Goal: Task Accomplishment & Management: Complete application form

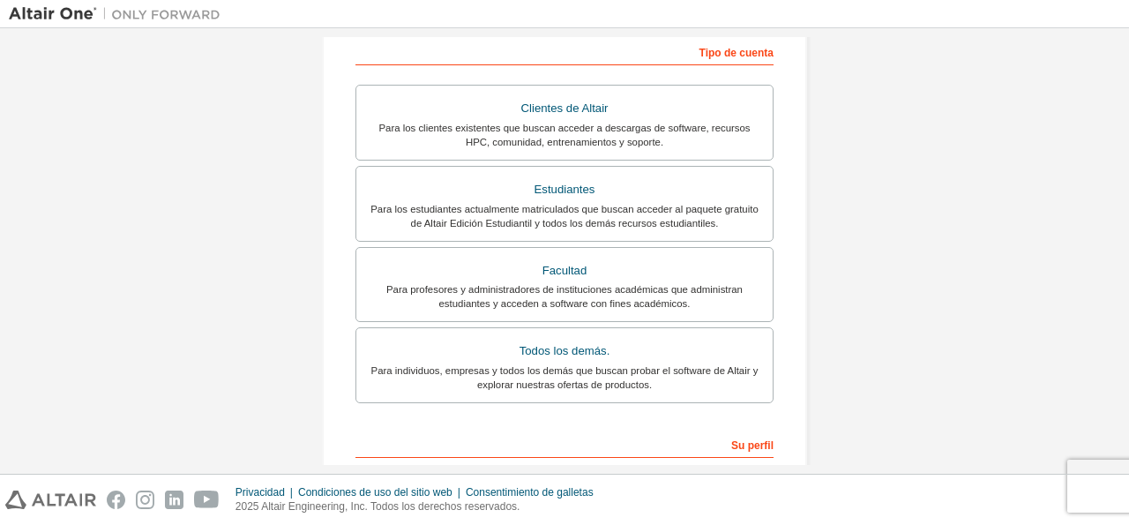
scroll to position [310, 0]
click at [608, 260] on div "Facultad" at bounding box center [564, 269] width 395 height 25
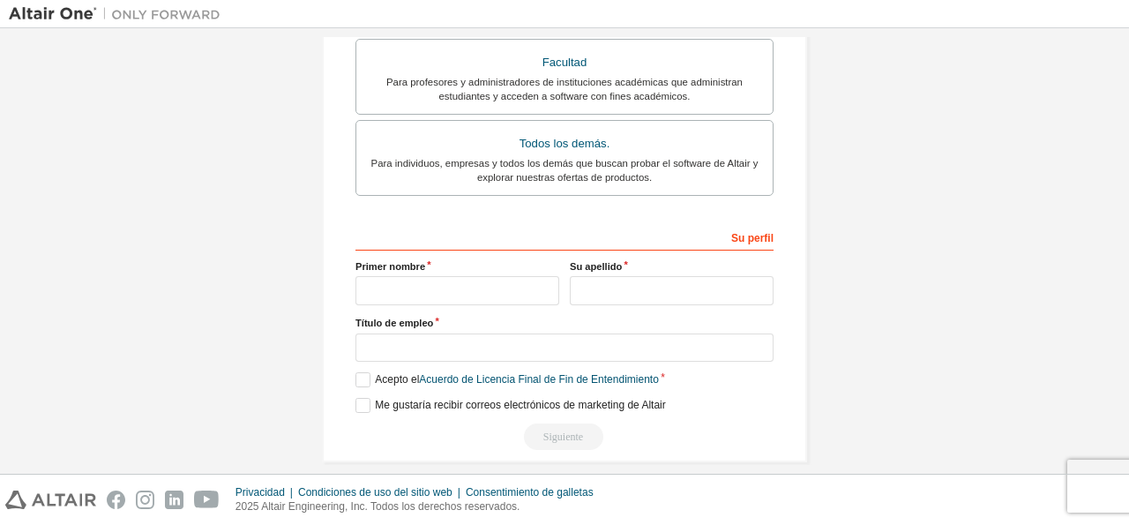
scroll to position [577, 0]
click at [477, 275] on input "text" at bounding box center [457, 289] width 204 height 29
type input "*****"
type input "**********"
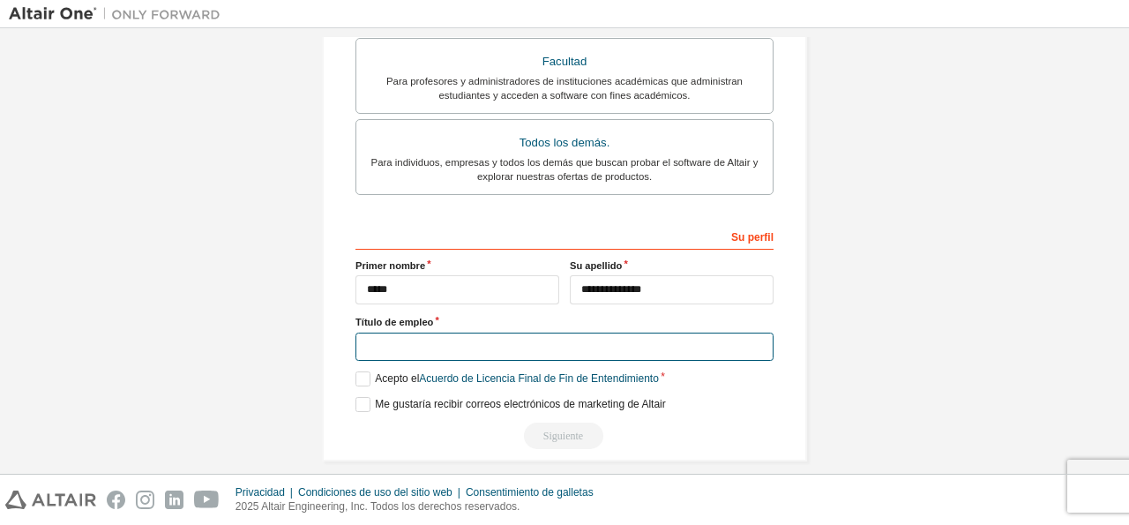
click at [391, 332] on input "text" at bounding box center [564, 346] width 418 height 29
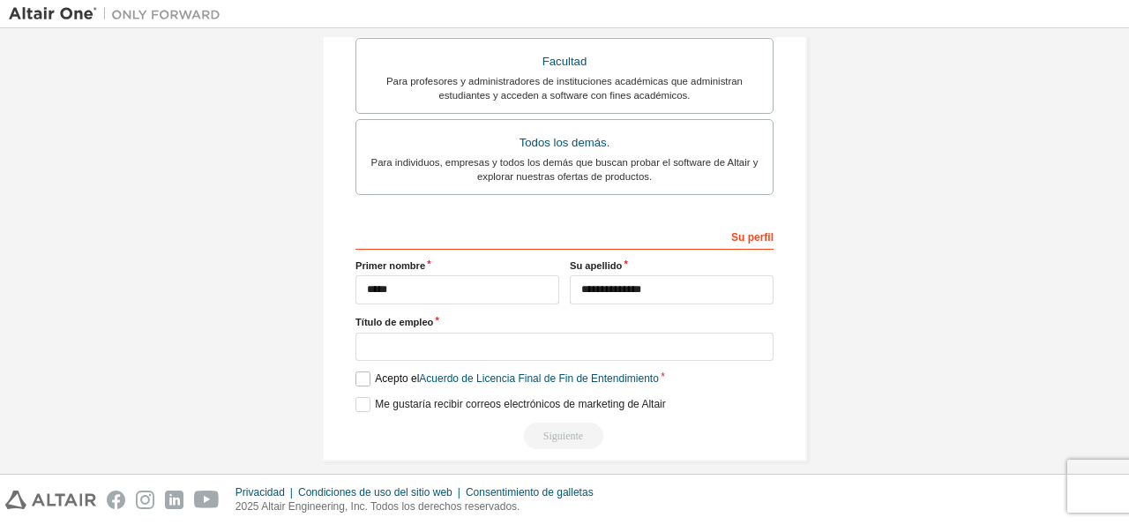
click at [355, 371] on label "Acepto el Acuerdo de Licencia Final de Fin de Entendimiento" at bounding box center [506, 378] width 303 height 15
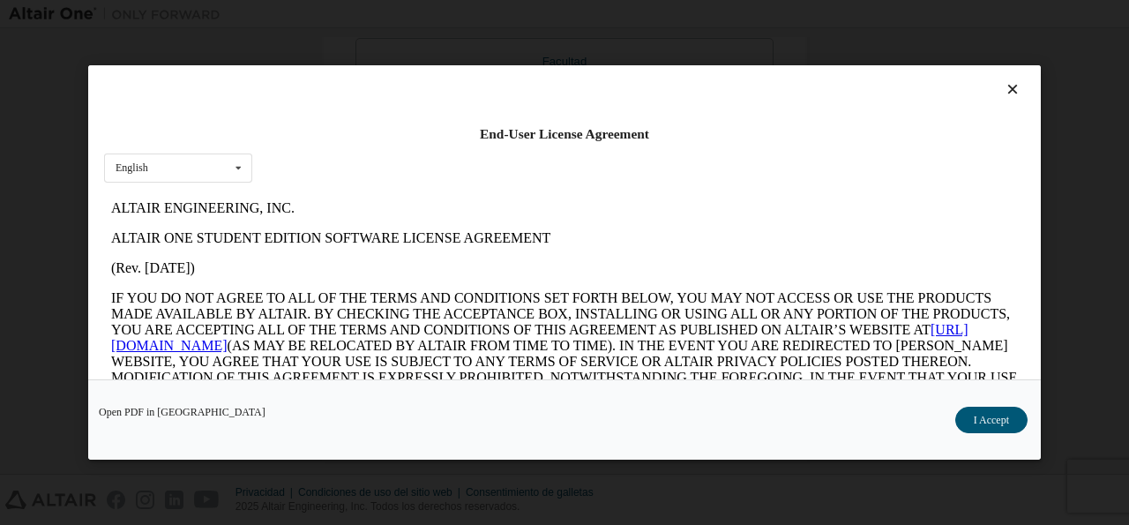
scroll to position [0, 0]
click at [230, 167] on icon at bounding box center [239, 167] width 22 height 27
click at [235, 155] on icon at bounding box center [239, 167] width 22 height 27
click at [998, 414] on button "Acepto" at bounding box center [993, 420] width 68 height 26
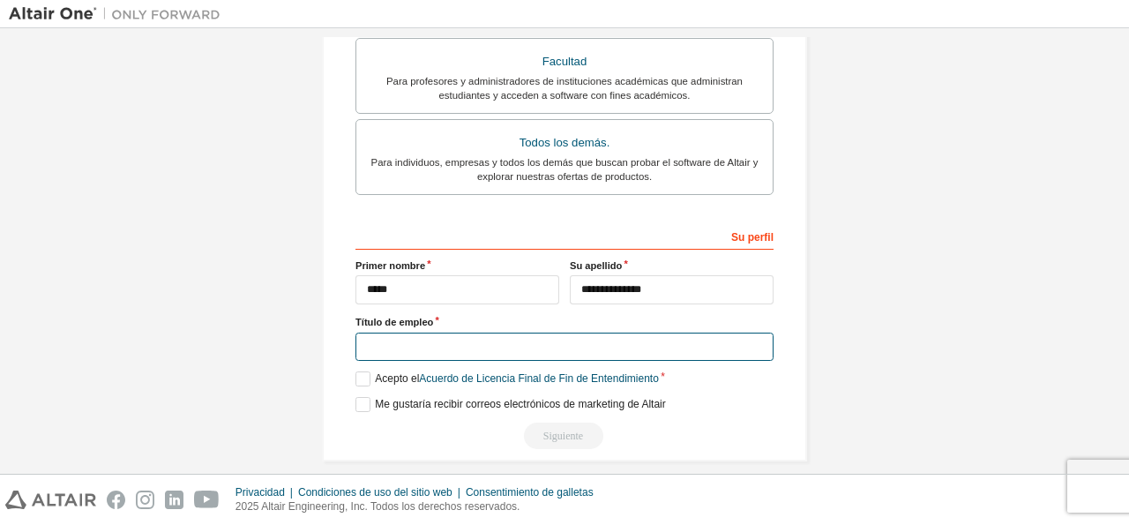
click at [364, 332] on input "text" at bounding box center [564, 346] width 418 height 29
type input "*"
type input "*********"
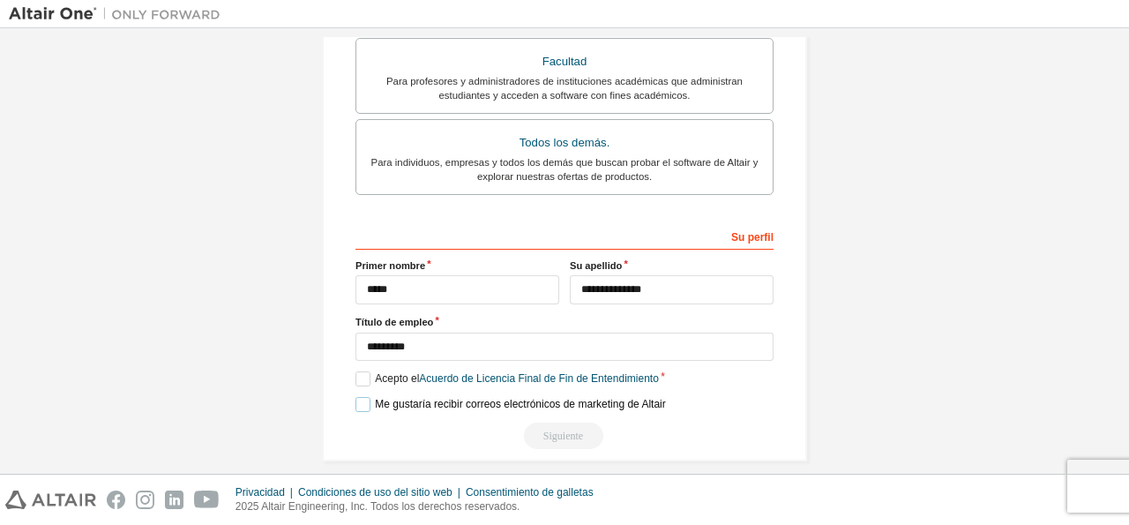
click at [378, 397] on label "Me gustaría recibir correos electrónicos de marketing de Altair" at bounding box center [510, 404] width 310 height 15
click at [392, 397] on label "Me gustaría recibir correos electrónicos de marketing de Altair" at bounding box center [510, 404] width 310 height 15
click at [469, 372] on link "Acuerdo de Licencia Final de Fin de Entendimiento" at bounding box center [539, 378] width 240 height 12
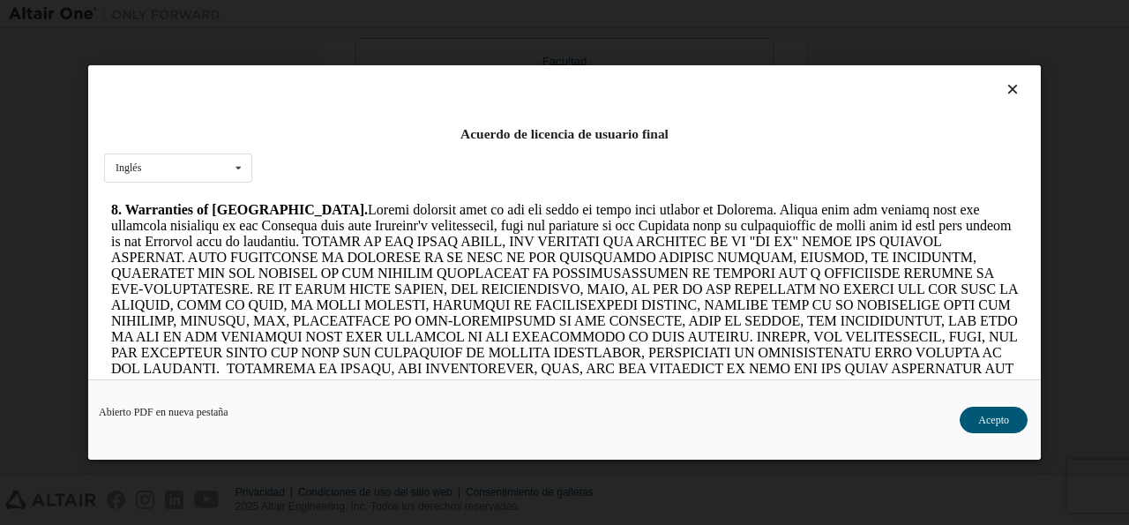
scroll to position [2231, 0]
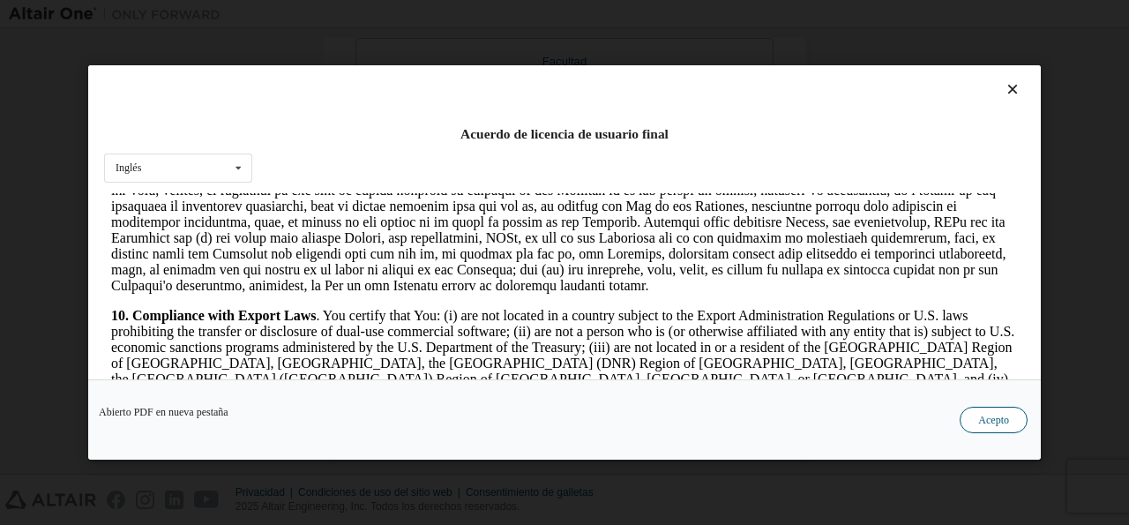
click at [1008, 421] on button "Acepto" at bounding box center [993, 420] width 68 height 26
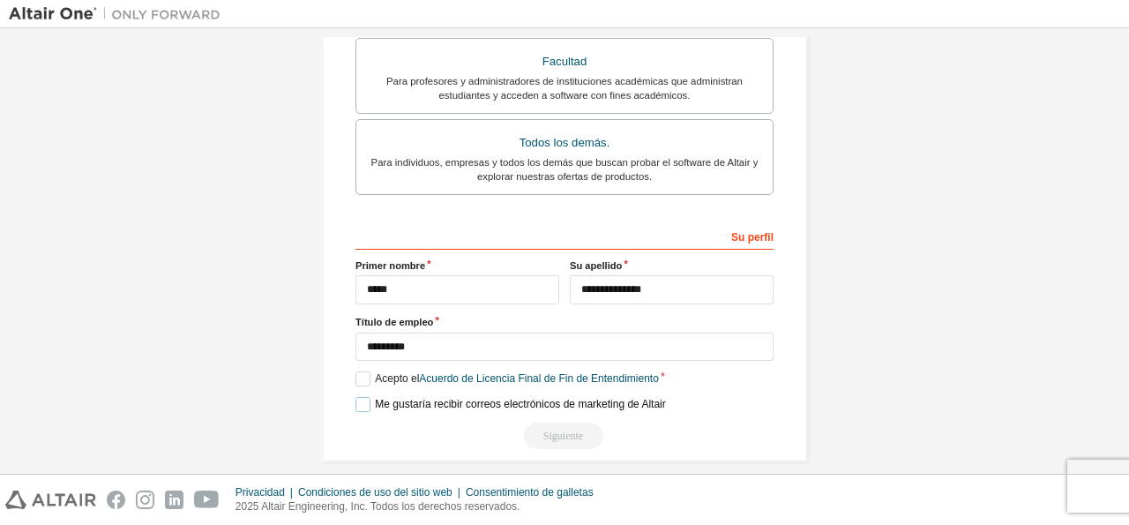
click at [356, 397] on label "Me gustaría recibir correos electrónicos de marketing de Altair" at bounding box center [510, 404] width 310 height 15
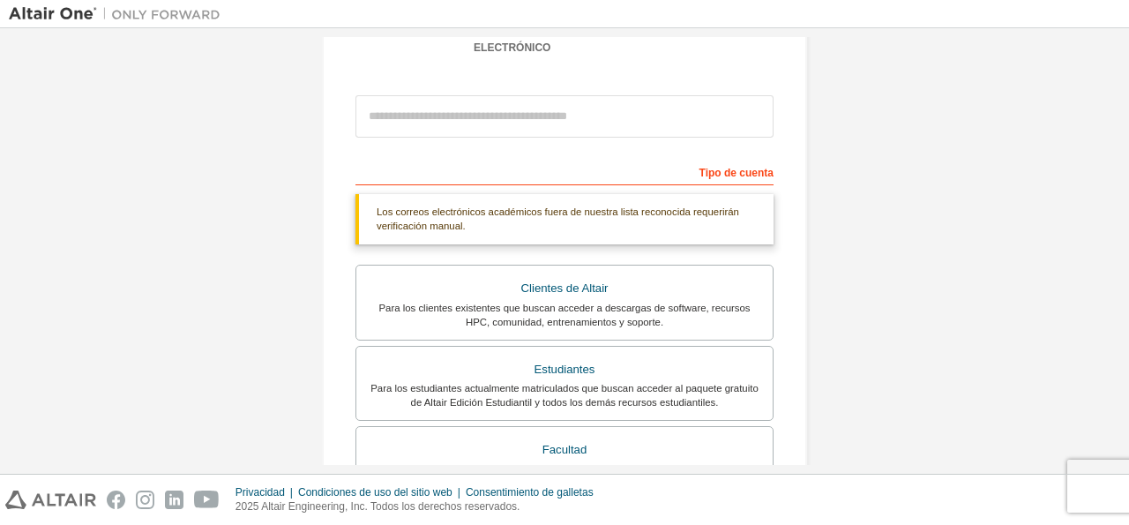
scroll to position [34, 0]
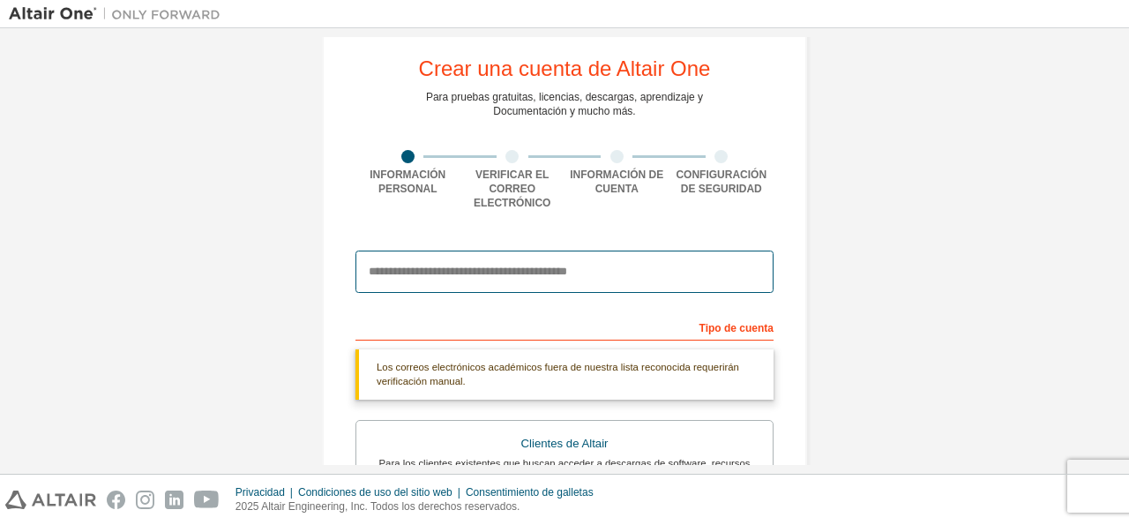
click at [491, 252] on input "email" at bounding box center [564, 271] width 418 height 42
type input "**********"
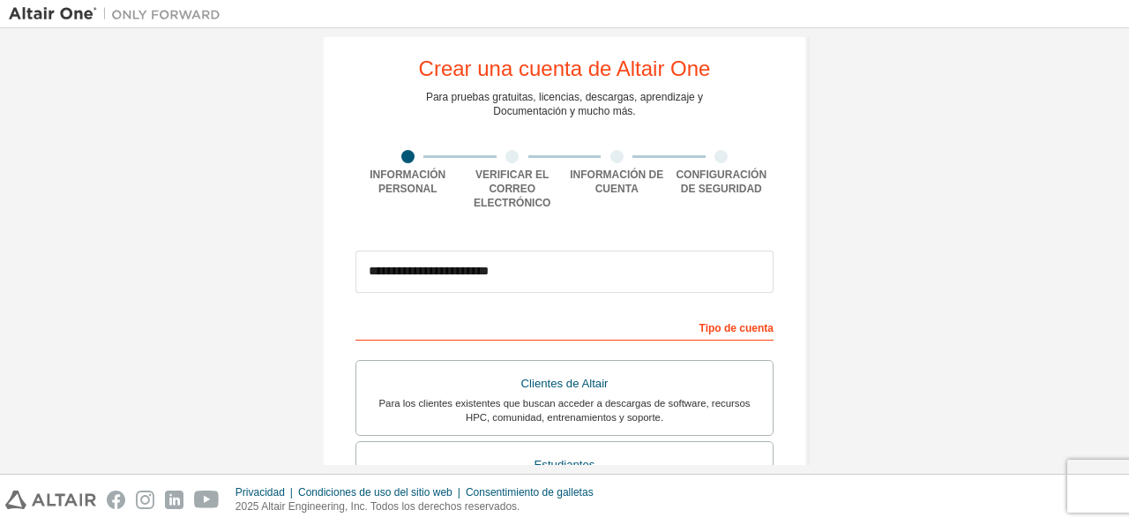
click at [967, 223] on div "**********" at bounding box center [564, 485] width 1111 height 962
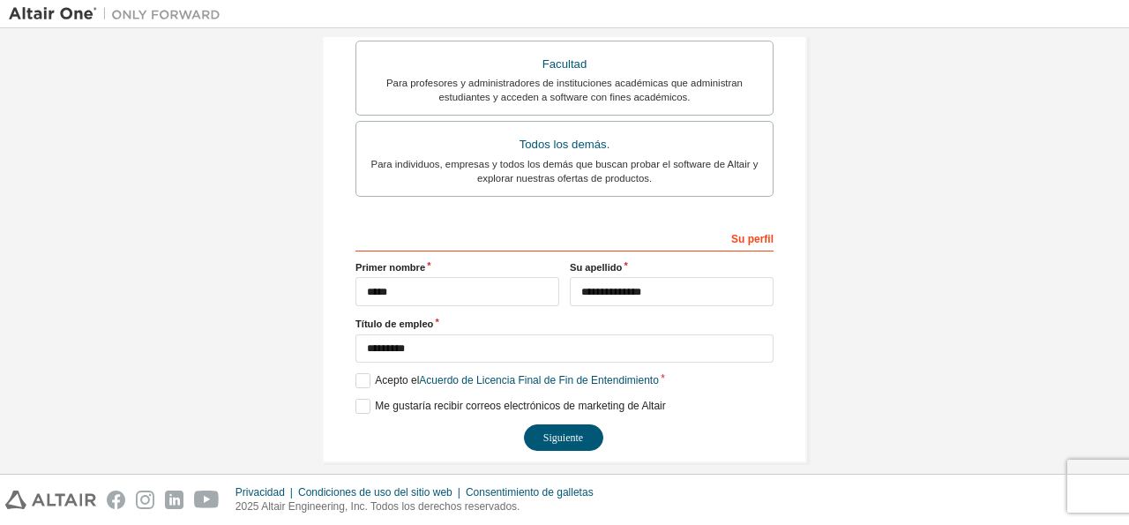
scroll to position [517, 0]
click at [355, 397] on label "Me gustaría recibir correos electrónicos de marketing de Altair" at bounding box center [510, 404] width 310 height 15
click at [557, 422] on button "Siguiente" at bounding box center [563, 435] width 79 height 26
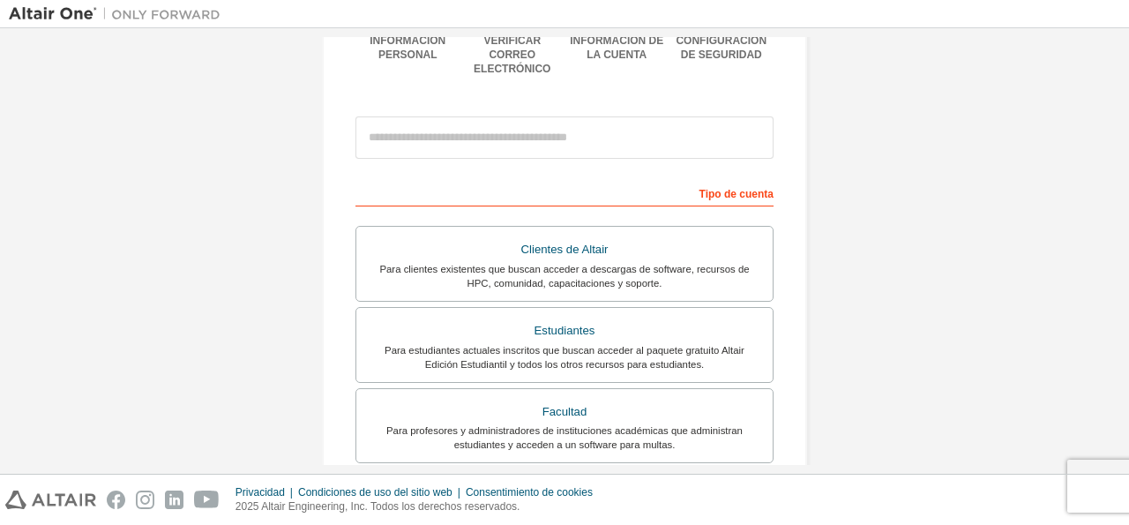
scroll to position [78, 0]
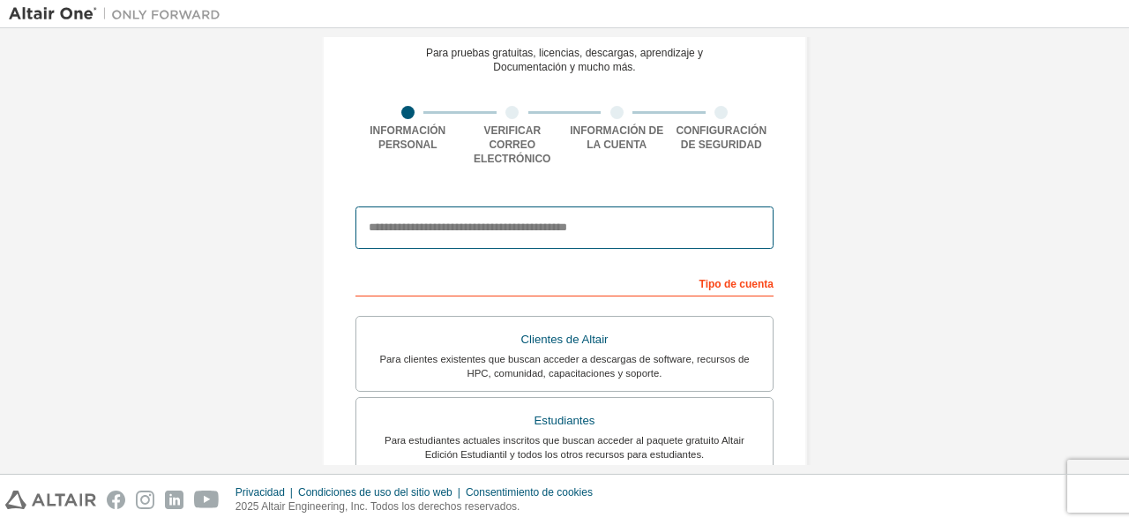
click at [377, 212] on input "email" at bounding box center [564, 227] width 418 height 42
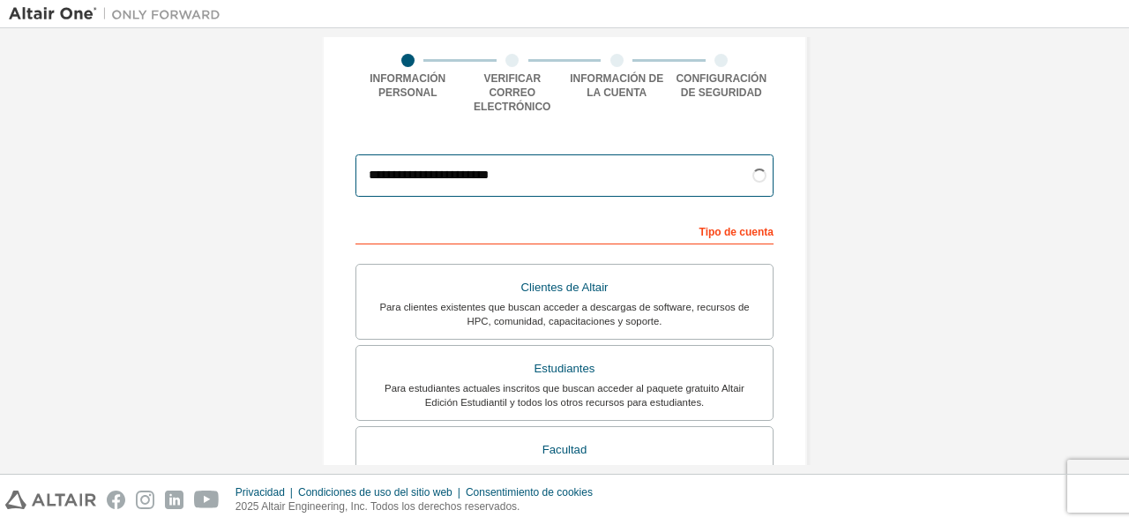
scroll to position [155, 0]
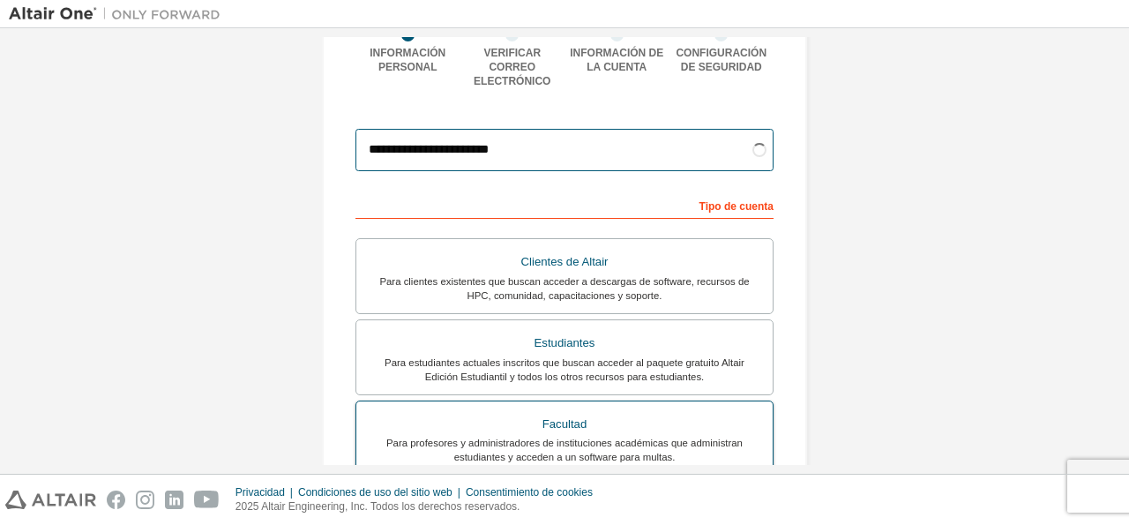
type input "**********"
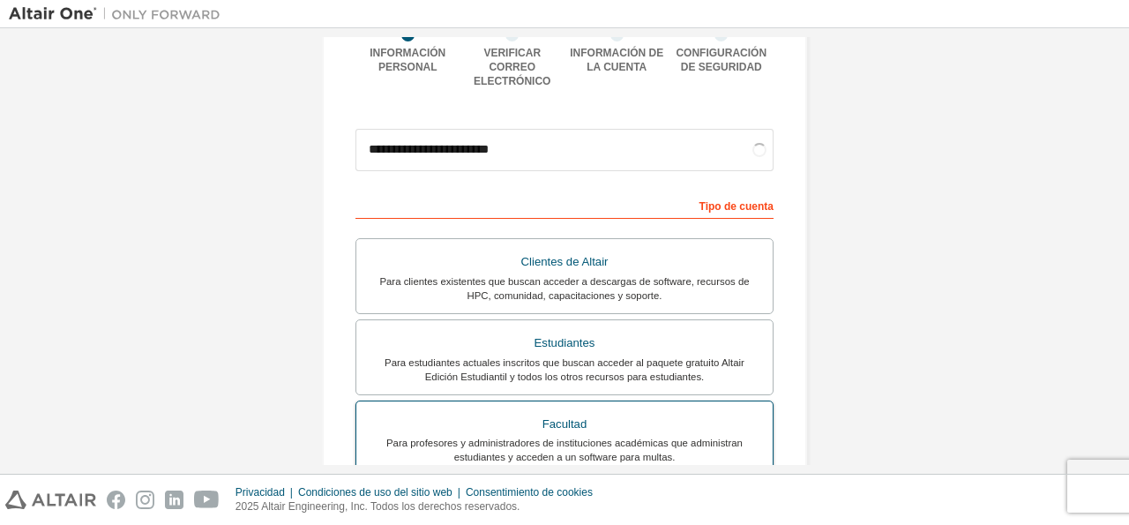
click at [601, 412] on div "Facultad" at bounding box center [564, 424] width 395 height 25
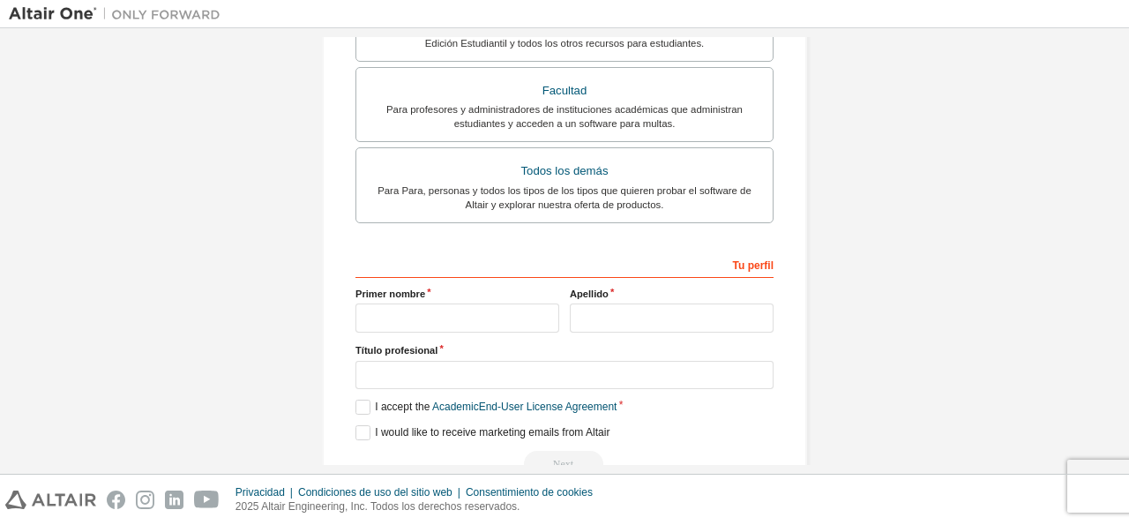
scroll to position [517, 0]
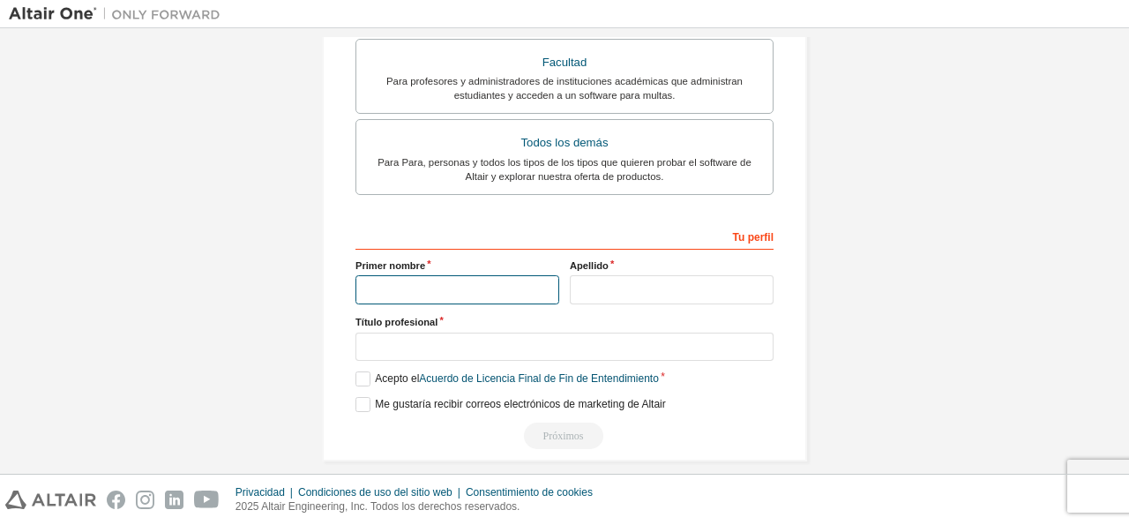
click at [457, 275] on input "text" at bounding box center [457, 289] width 204 height 29
type input "*****"
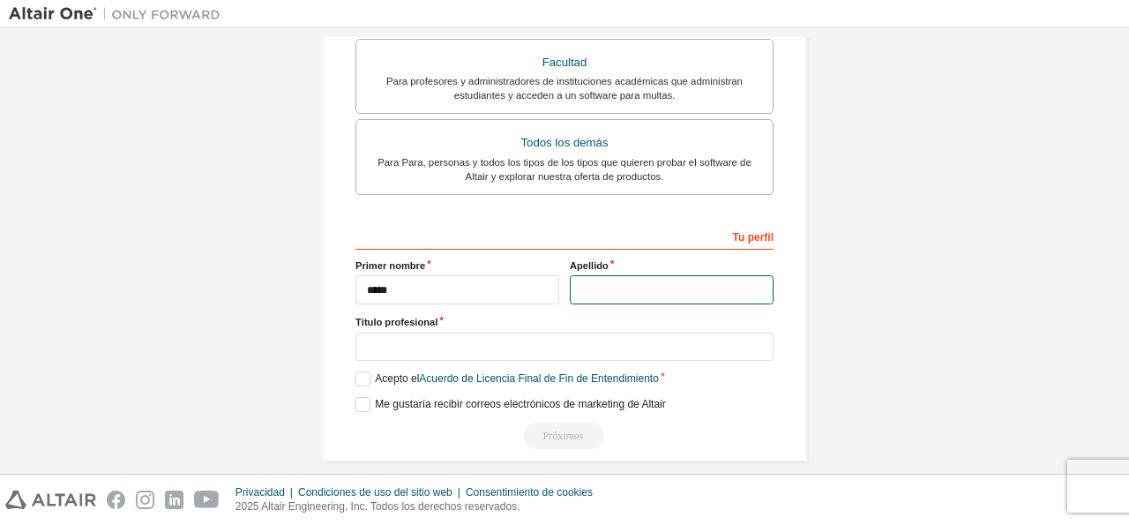
click at [643, 275] on input "text" at bounding box center [672, 289] width 204 height 29
type input "**********"
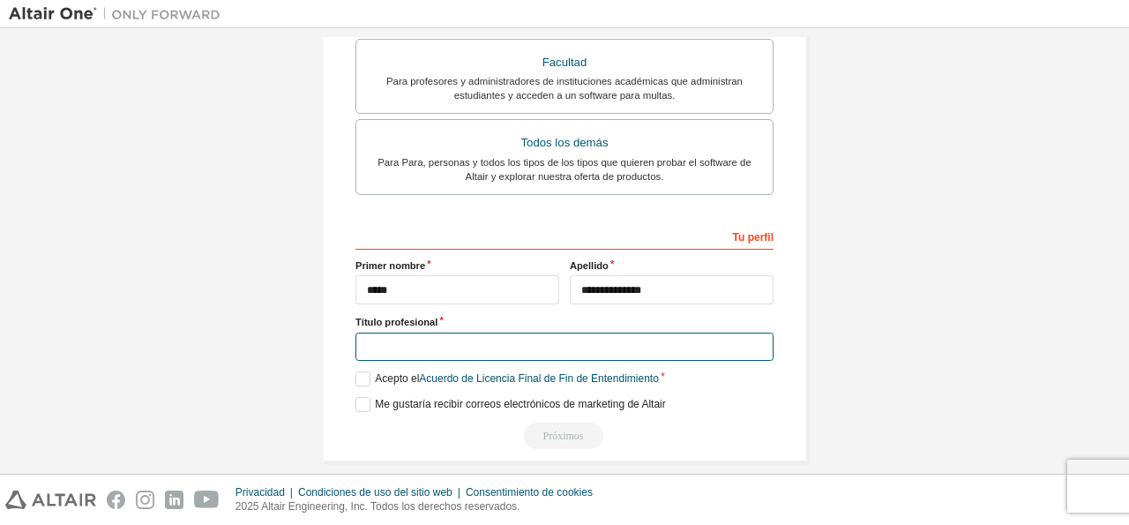
click at [469, 332] on input "text" at bounding box center [564, 346] width 418 height 29
type input "*********"
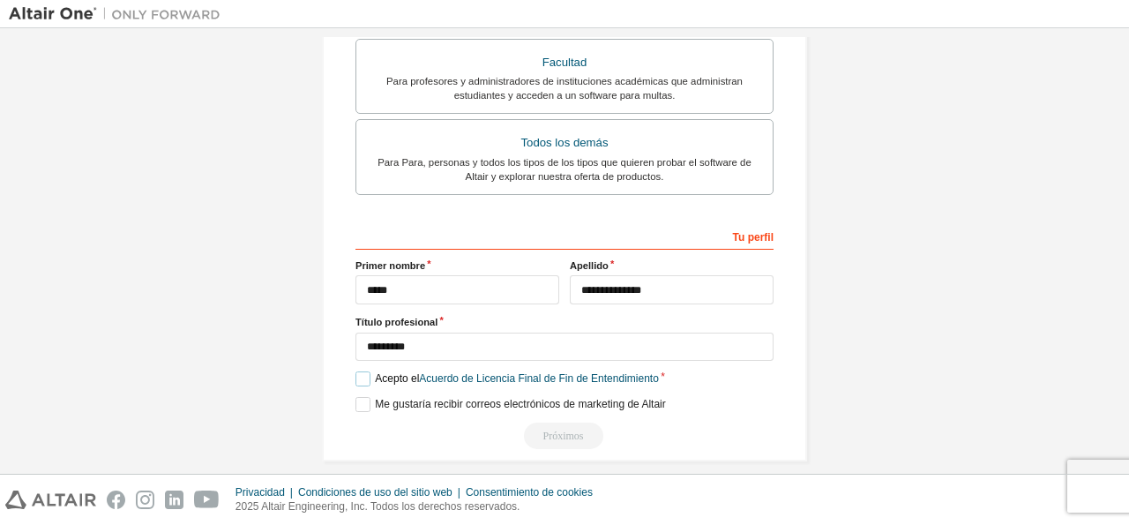
click at [355, 371] on label "Acepto el Acuerdo de Licencia Final de Fin de Entendimiento" at bounding box center [506, 378] width 303 height 15
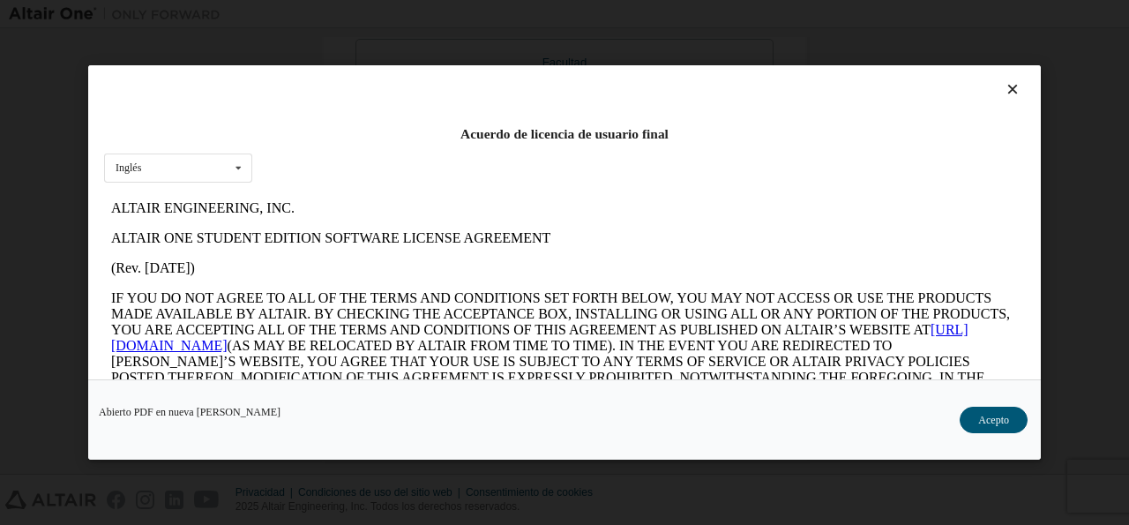
scroll to position [0, 0]
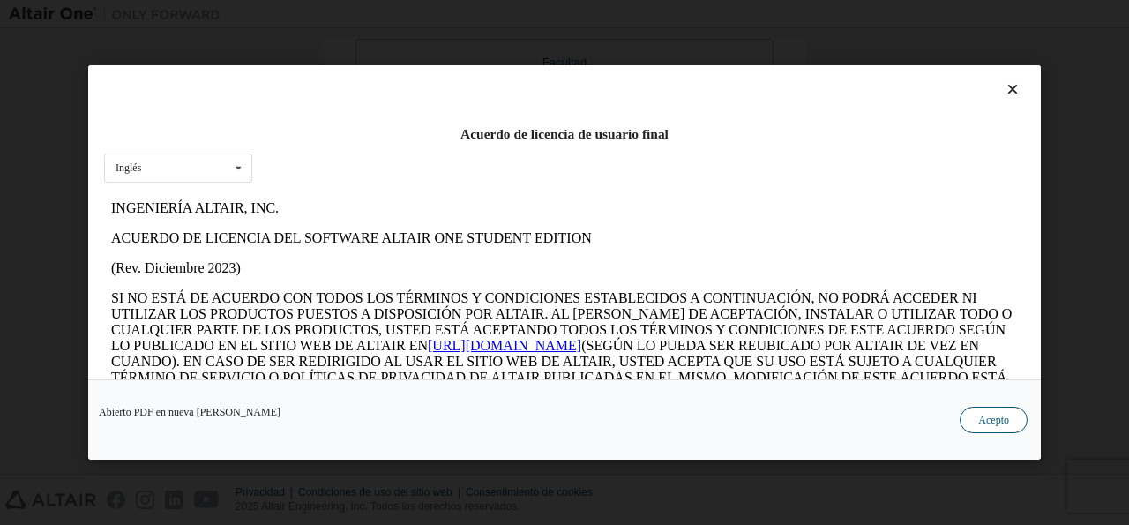
click at [985, 424] on button "Acepto" at bounding box center [993, 420] width 68 height 26
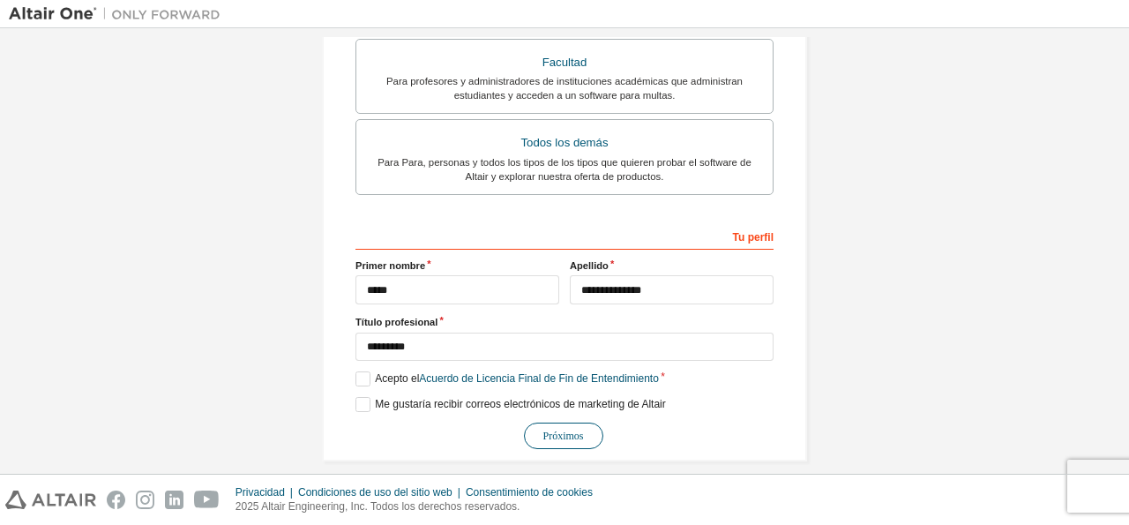
click at [558, 422] on button "Próximos" at bounding box center [563, 435] width 79 height 26
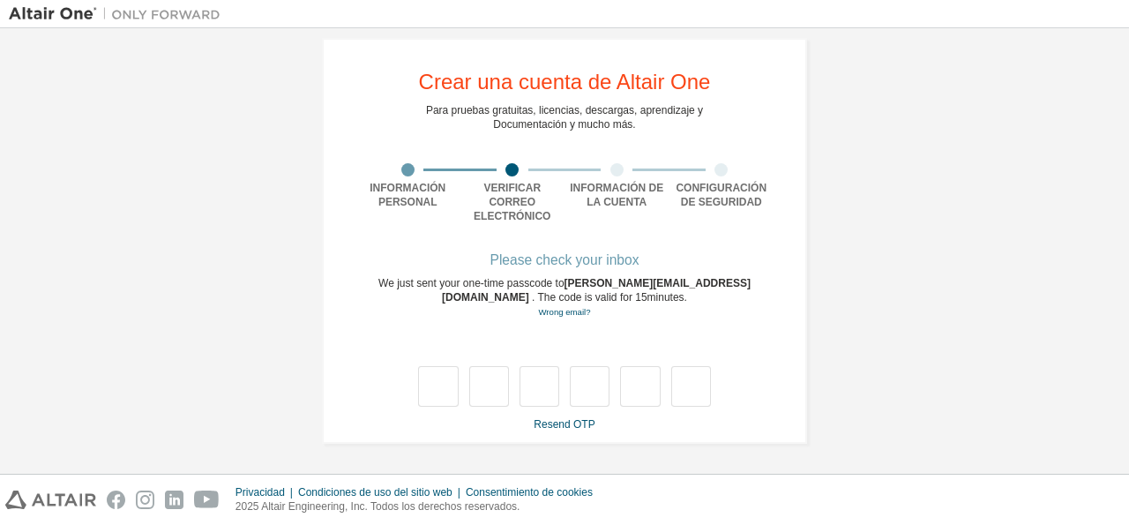
scroll to position [5, 0]
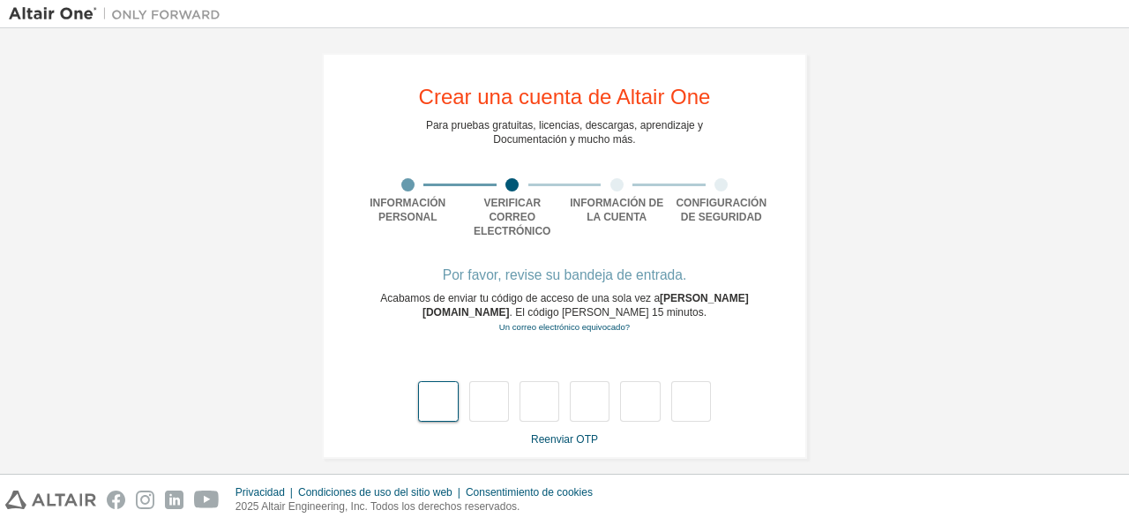
click at [442, 394] on input "text" at bounding box center [438, 401] width 40 height 41
type input "*"
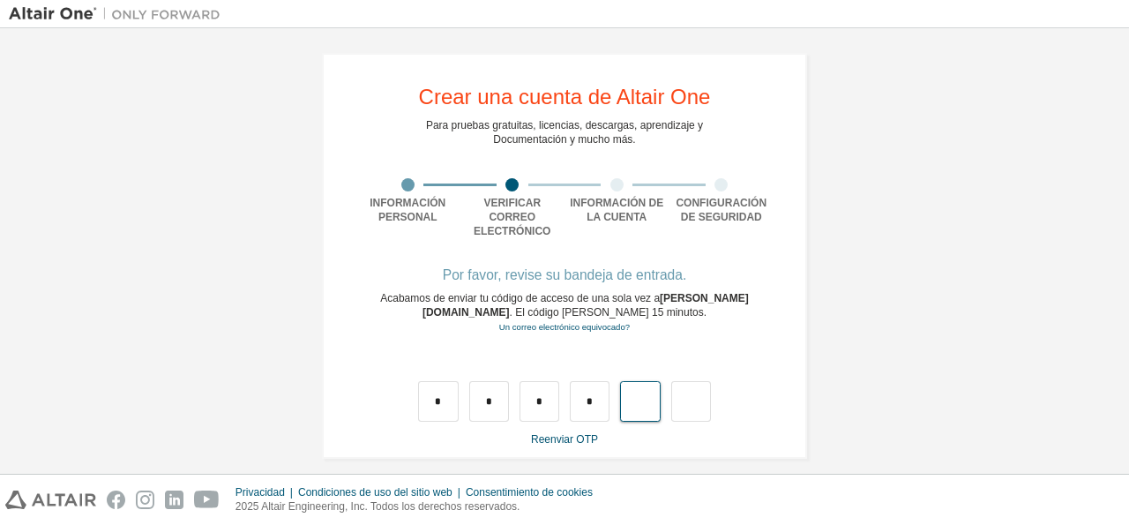
type input "*"
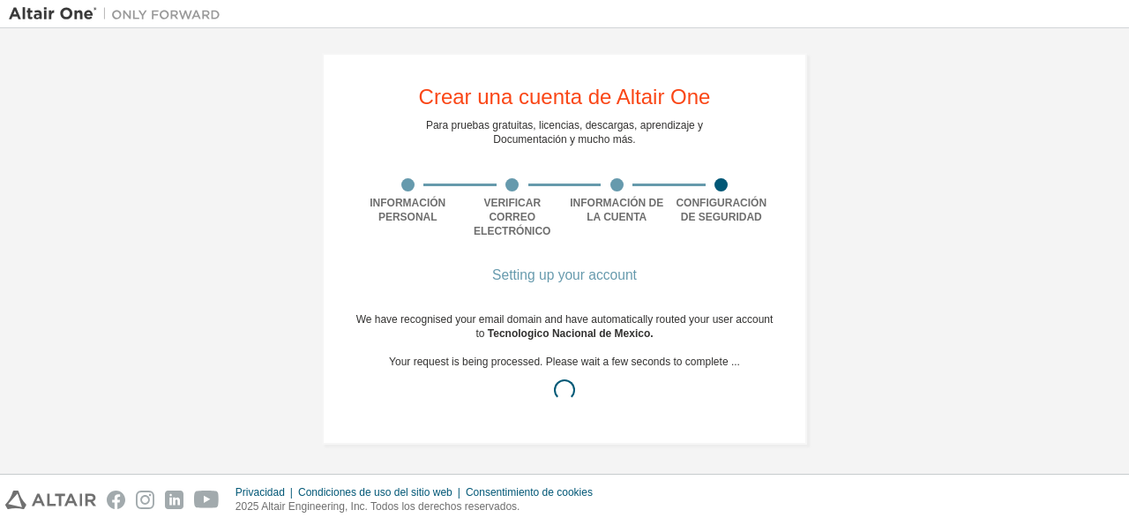
scroll to position [0, 0]
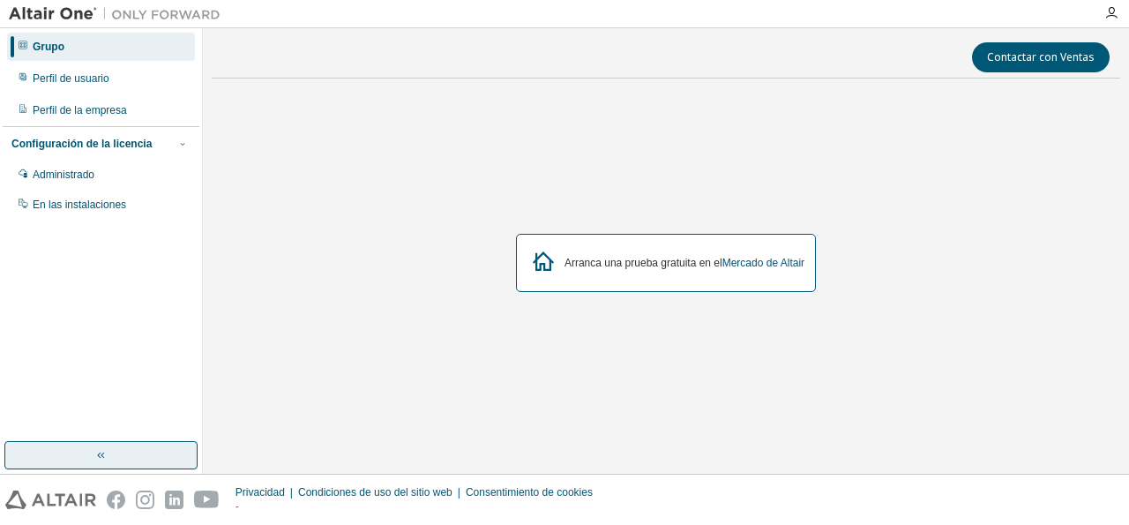
click at [99, 454] on icon "button" at bounding box center [99, 455] width 4 height 6
